Goal: Check status: Check status

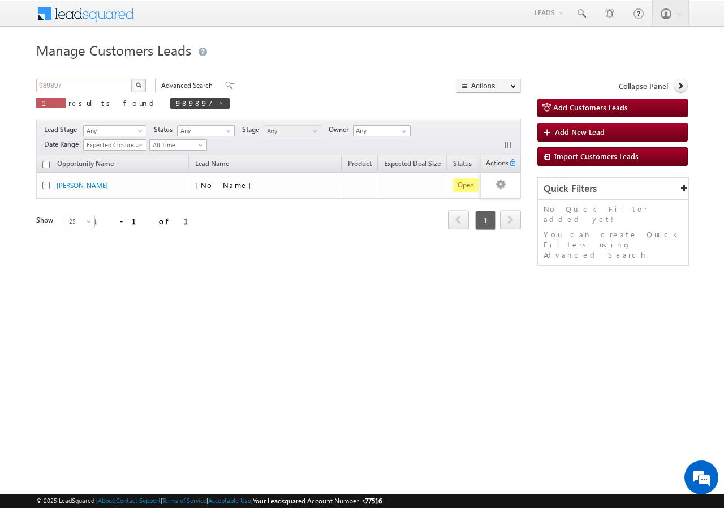
click at [90, 83] on input "989897" at bounding box center [84, 86] width 97 height 14
type input "9"
paste input "9893753538"
type input "9893753538"
click at [131, 79] on button "button" at bounding box center [138, 86] width 15 height 14
